Goal: Information Seeking & Learning: Learn about a topic

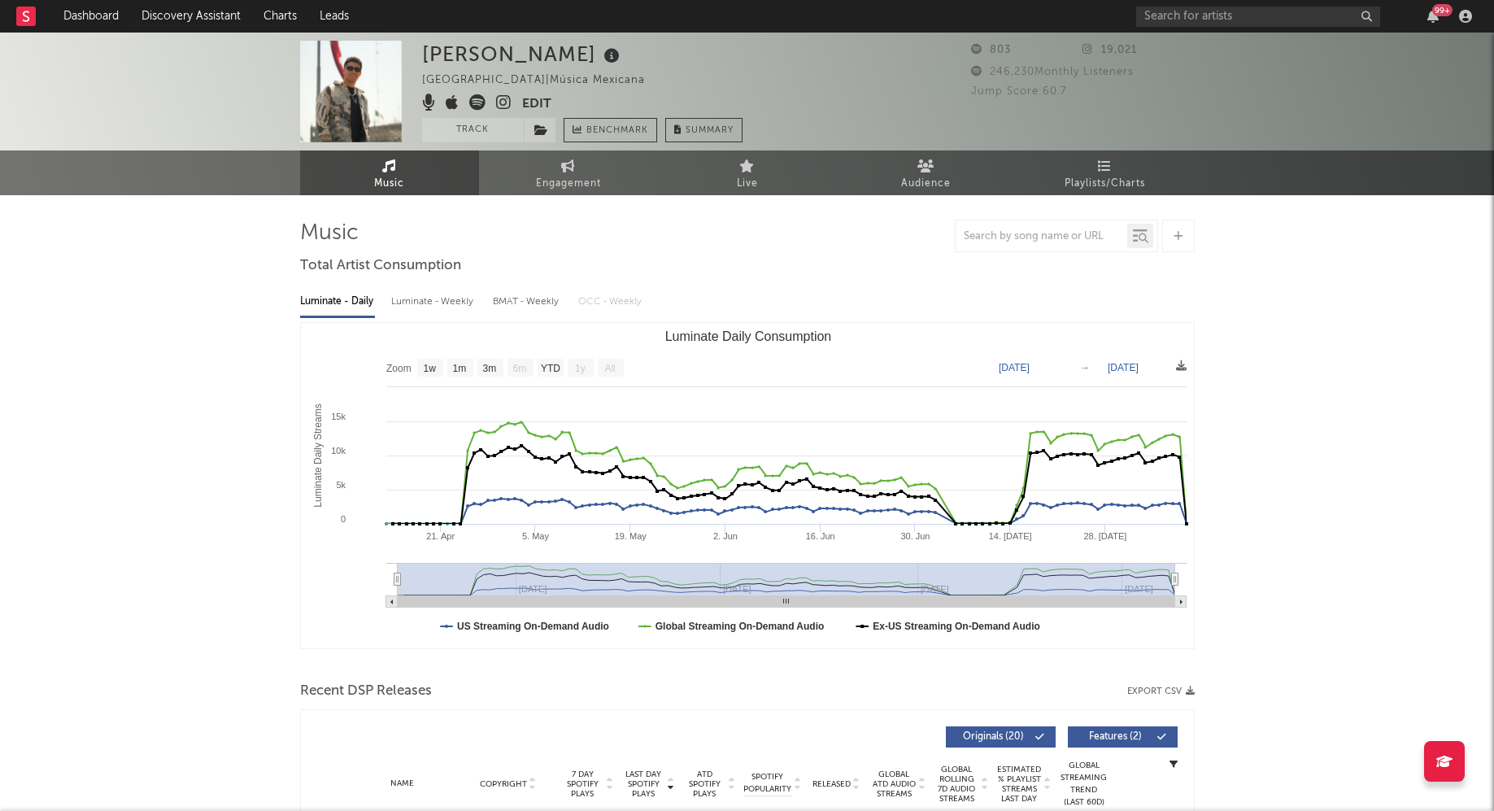
select select "1w"
click at [98, 8] on link "Dashboard" at bounding box center [91, 16] width 78 height 33
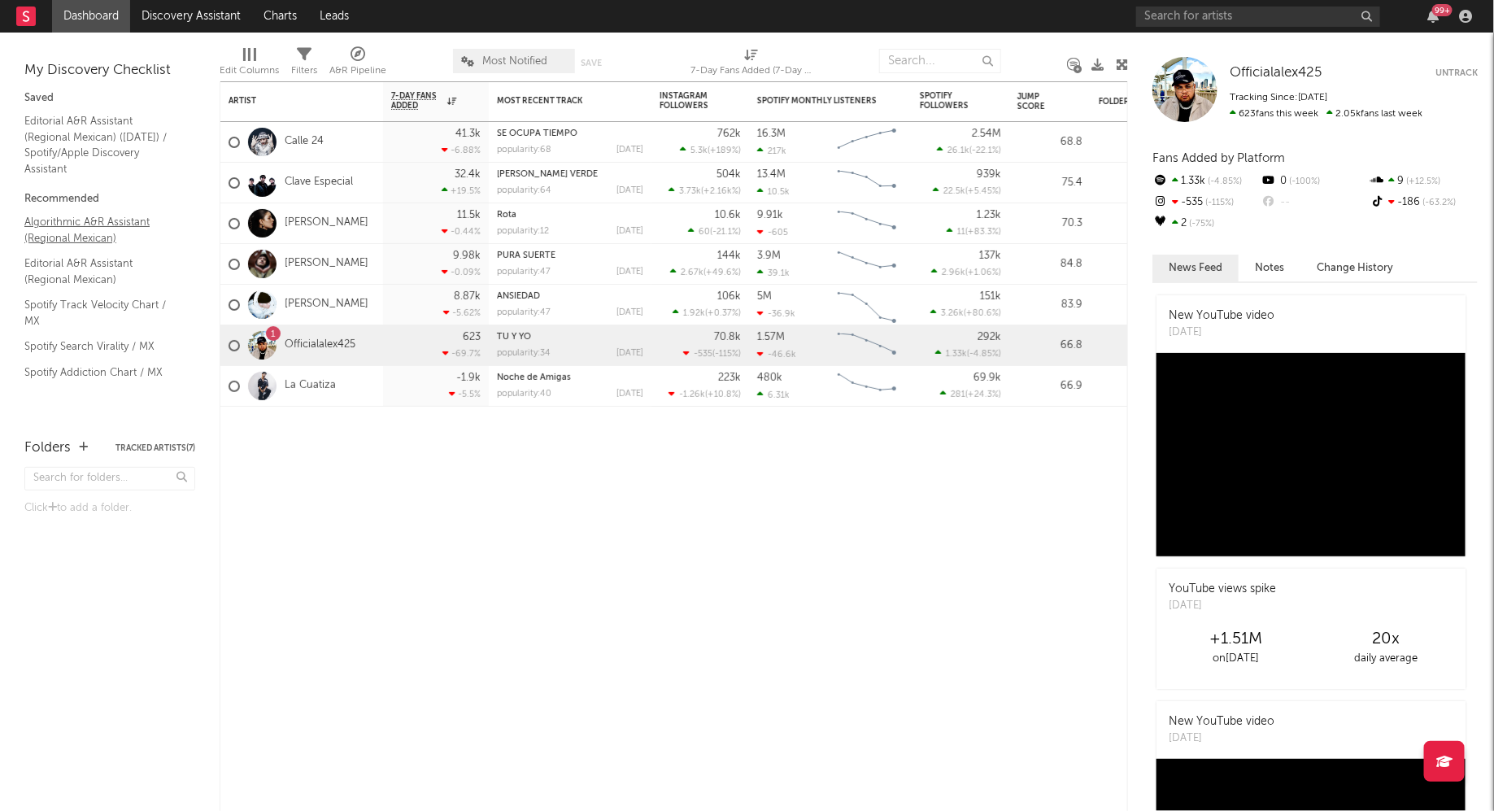
click at [54, 233] on link "Algorithmic A&R Assistant (Regional Mexican)" at bounding box center [101, 229] width 155 height 33
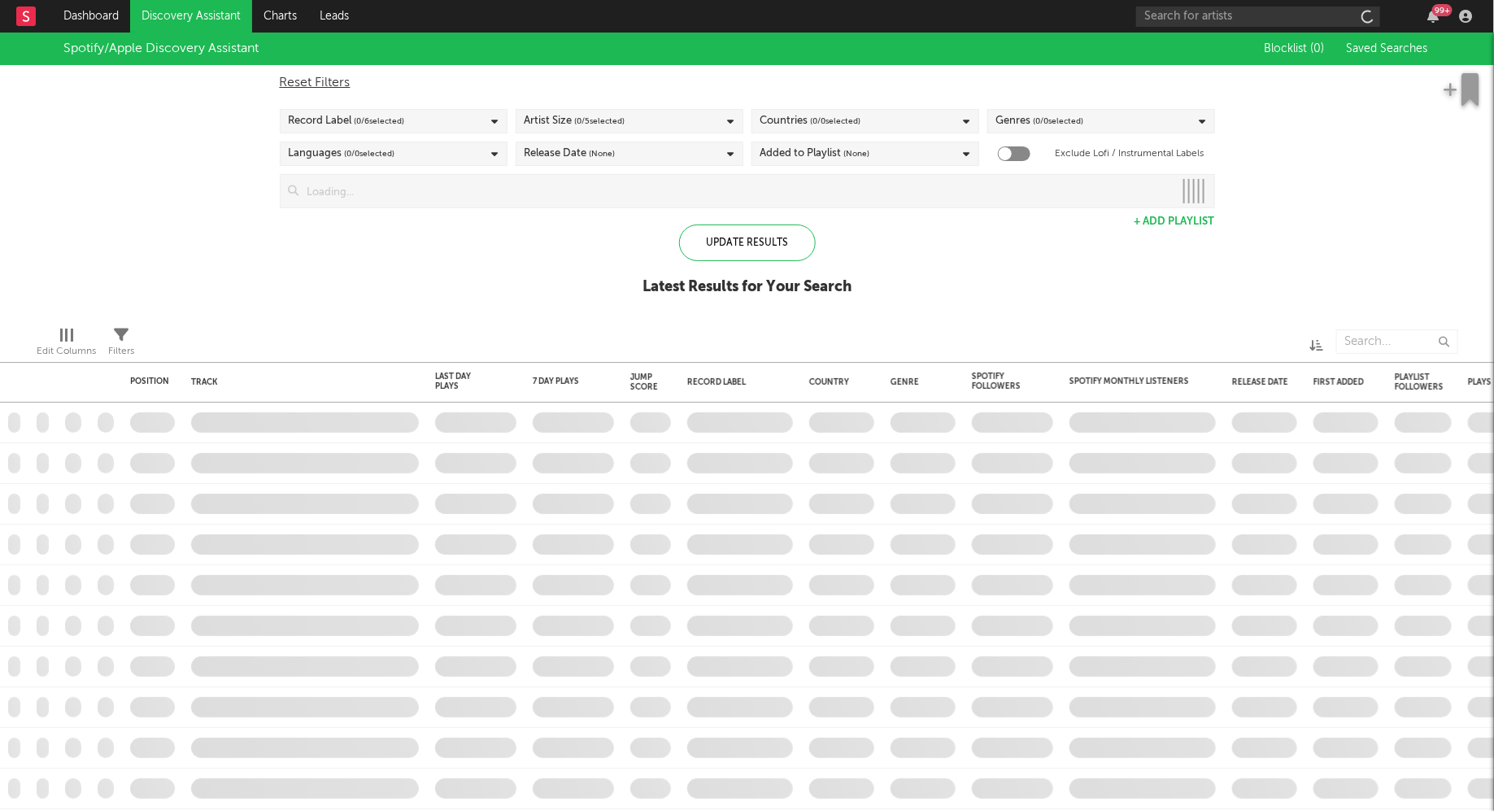
checkbox input "true"
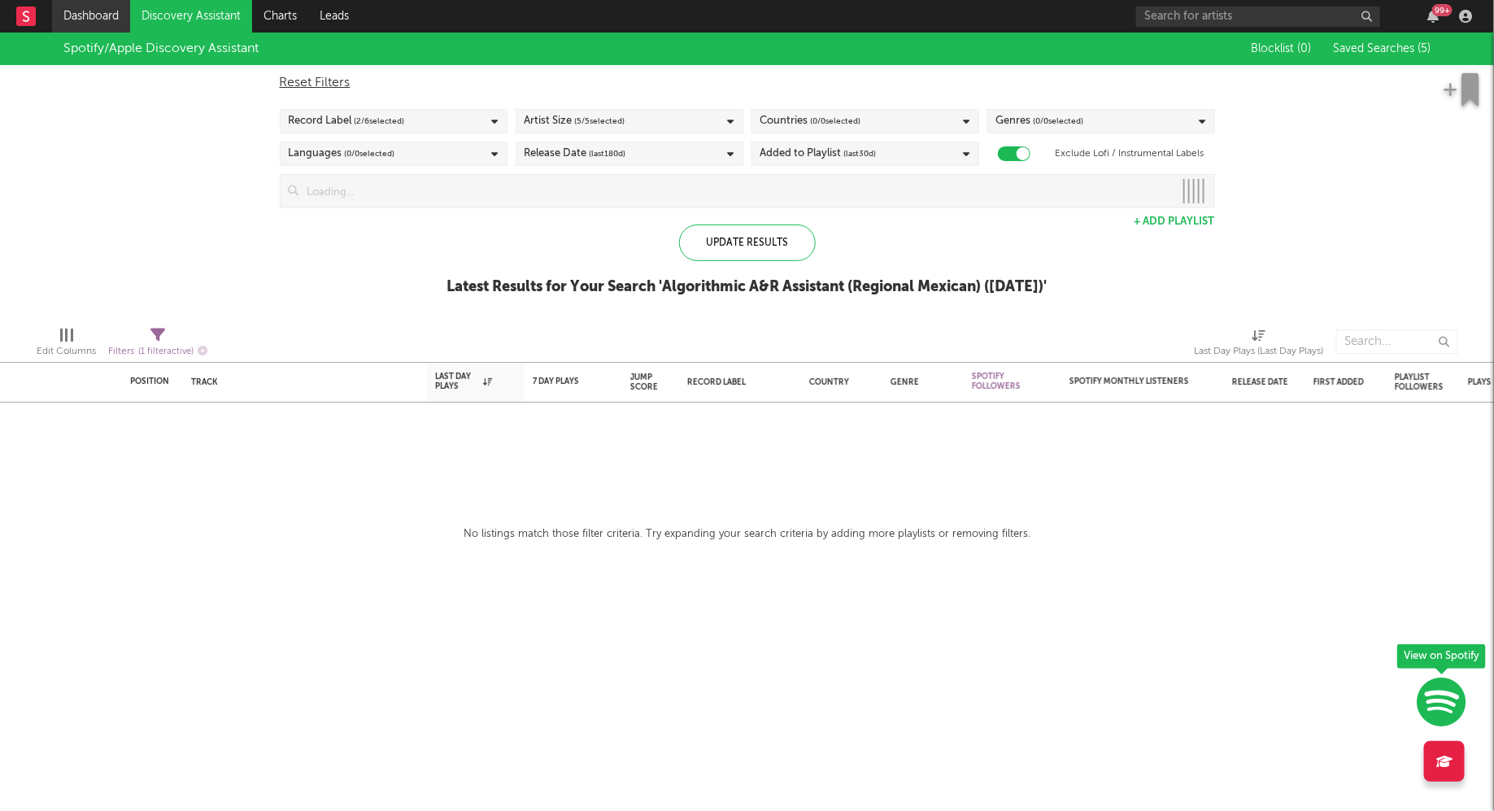
click at [111, 15] on link "Dashboard" at bounding box center [91, 16] width 78 height 33
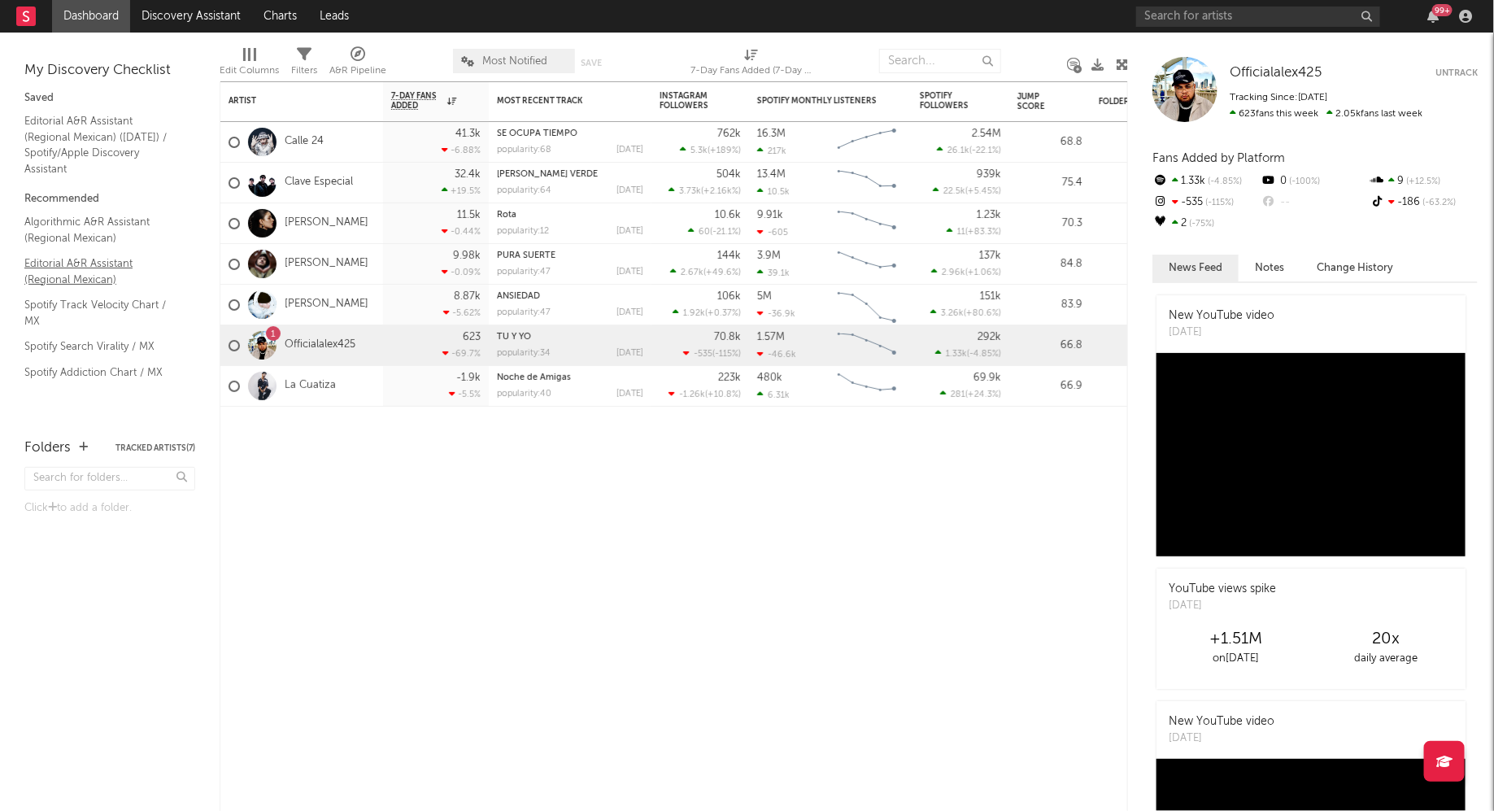
click at [89, 275] on link "Editorial A&R Assistant (Regional Mexican)" at bounding box center [101, 271] width 155 height 33
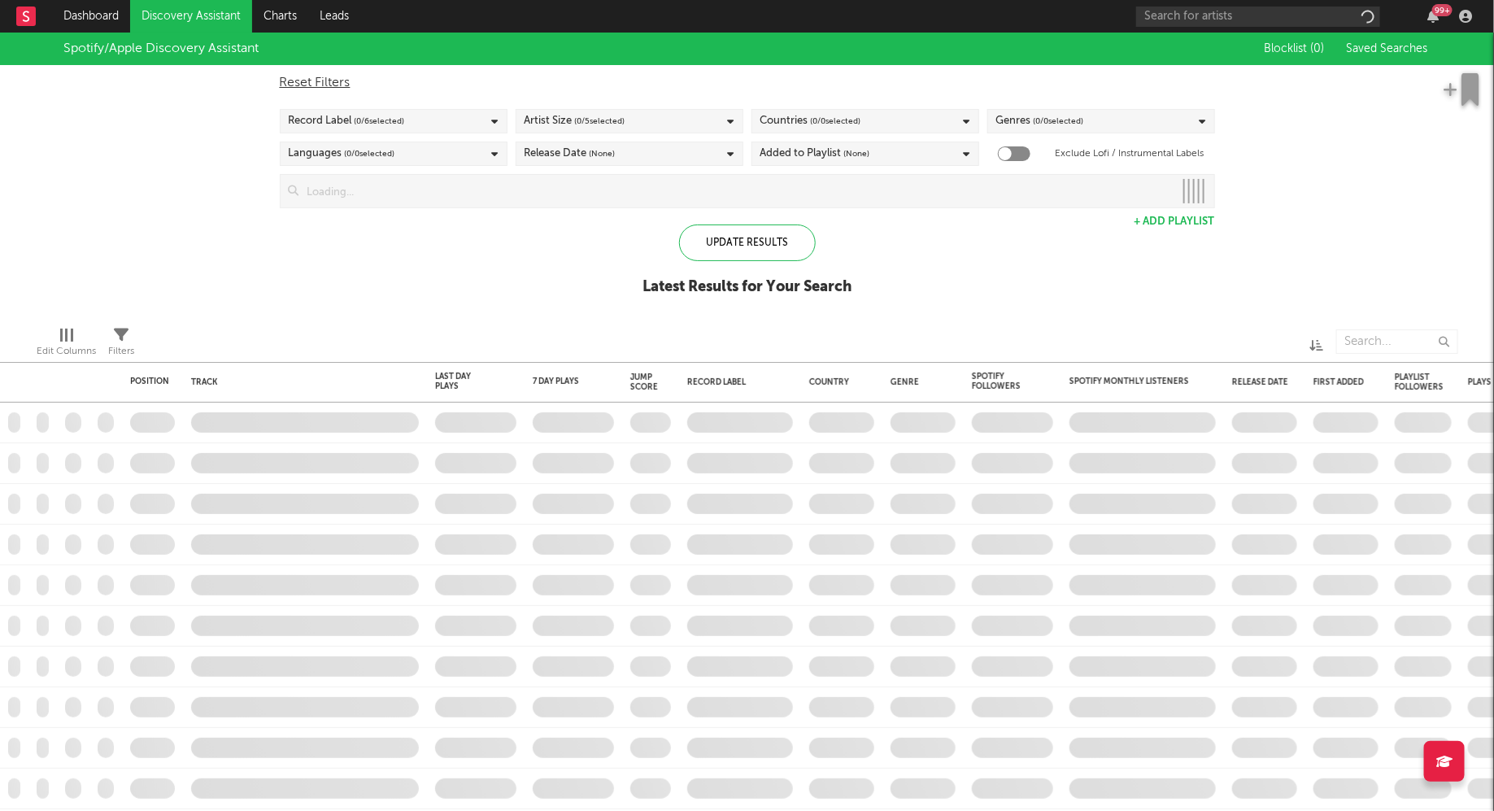
checkbox input "true"
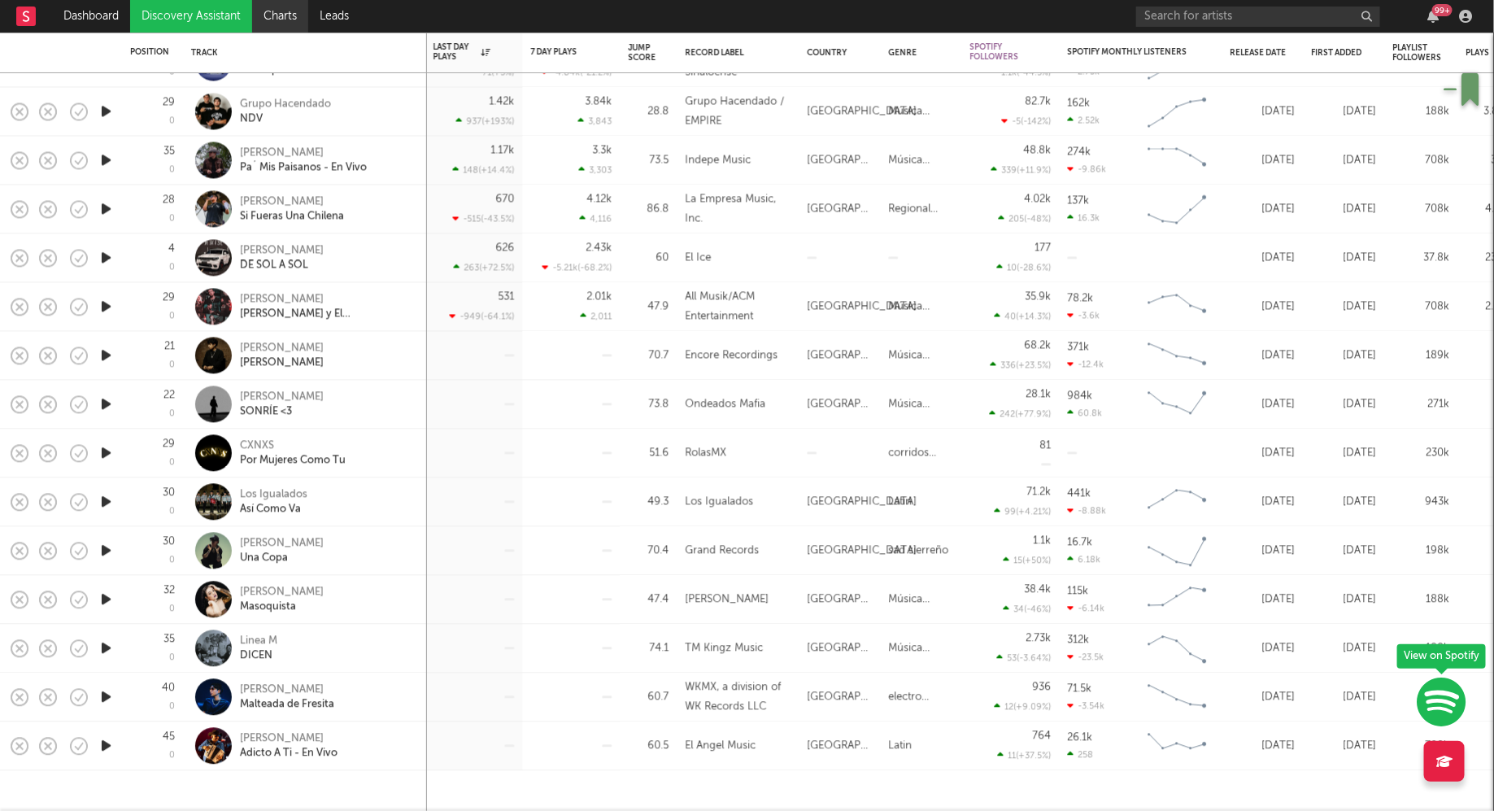
click at [272, 14] on link "Charts" at bounding box center [280, 16] width 56 height 33
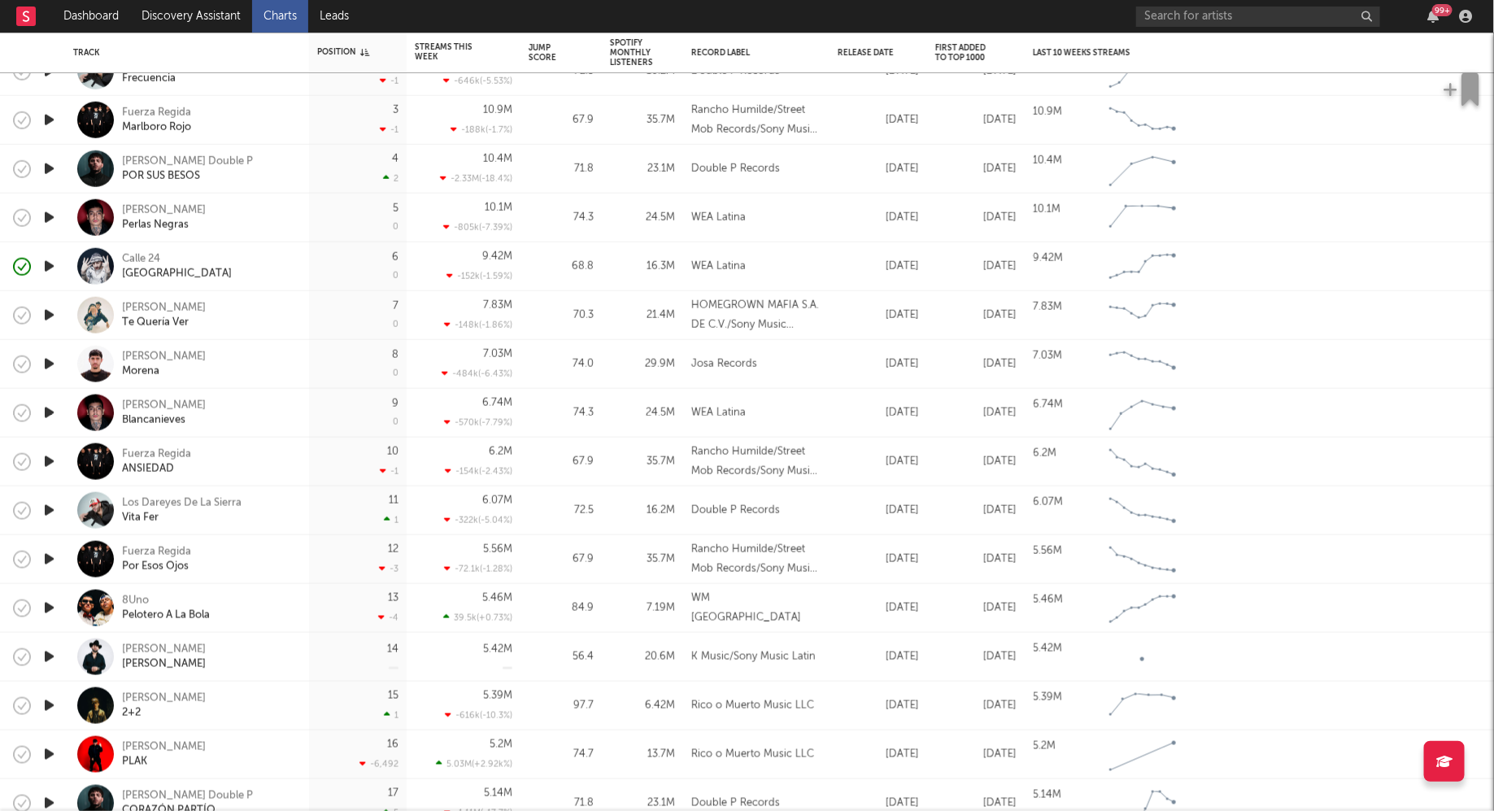
click at [847, 600] on div "May 16, 2025" at bounding box center [878, 608] width 81 height 20
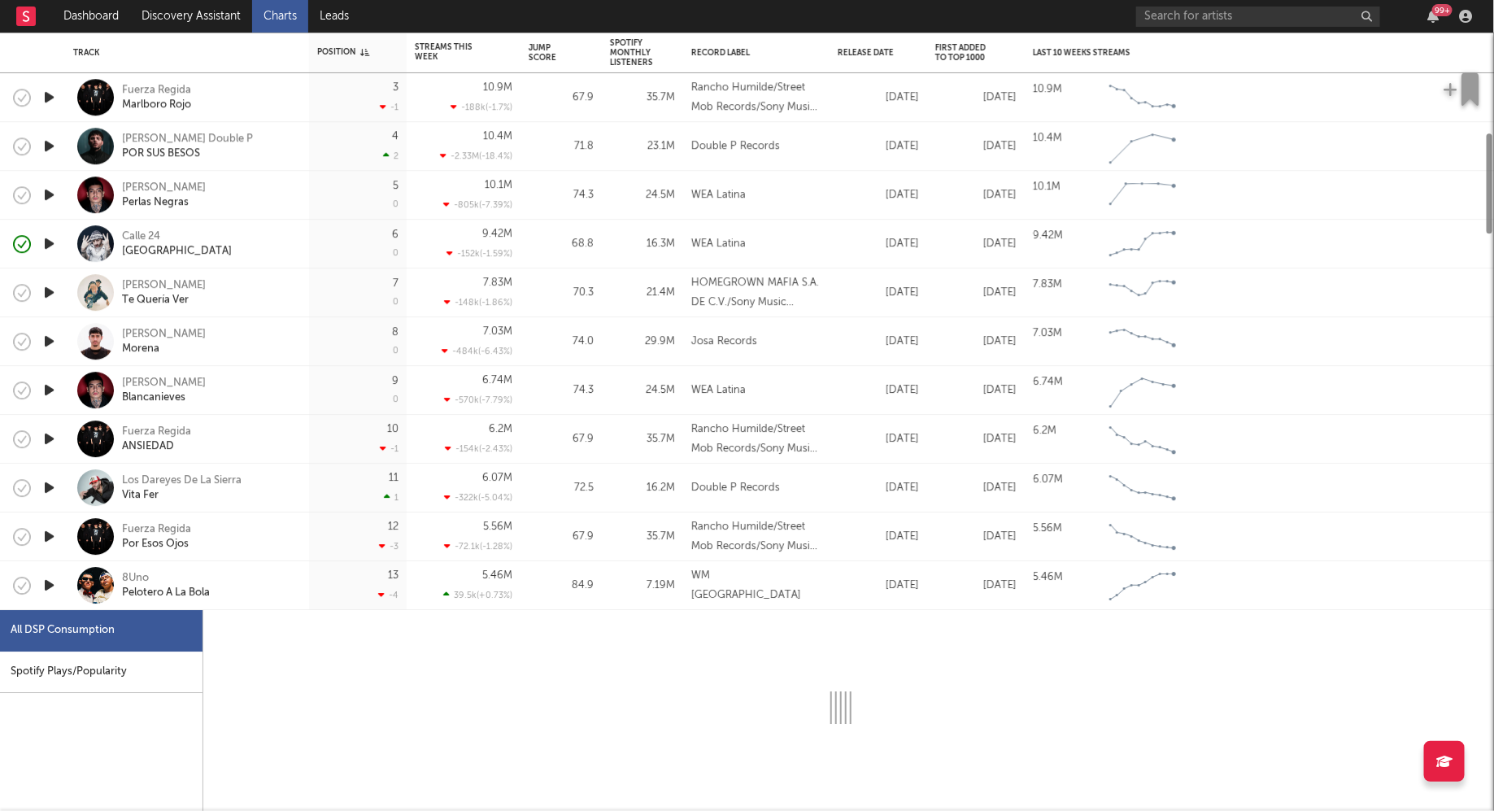
select select "1w"
